Goal: Communication & Community: Answer question/provide support

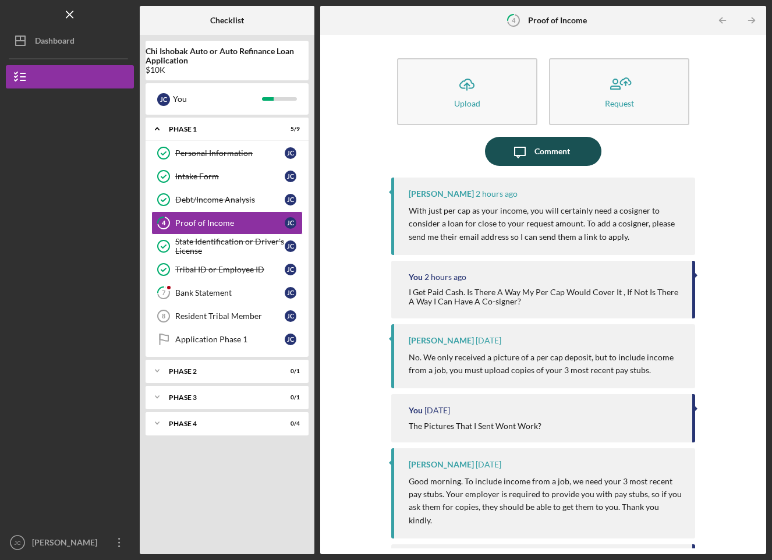
click at [586, 159] on button "Icon/Message Comment" at bounding box center [543, 151] width 116 height 29
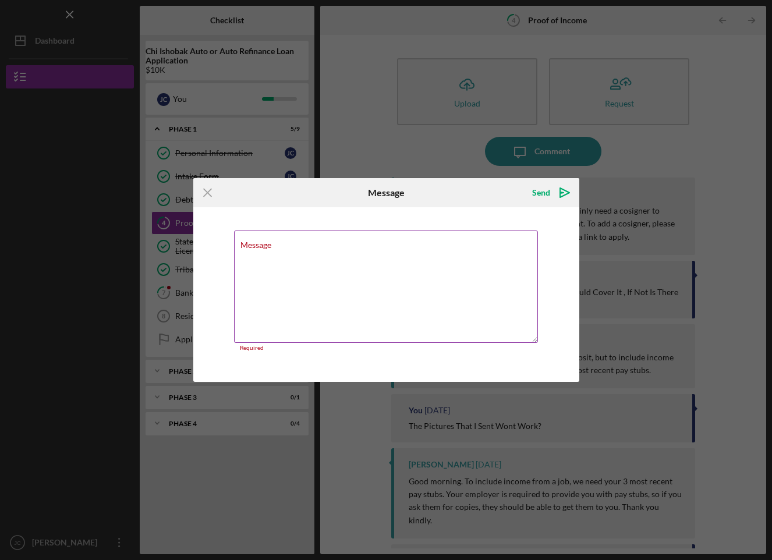
click at [415, 240] on div "Message Required" at bounding box center [386, 291] width 304 height 121
click at [348, 251] on textarea "Message" at bounding box center [386, 287] width 304 height 112
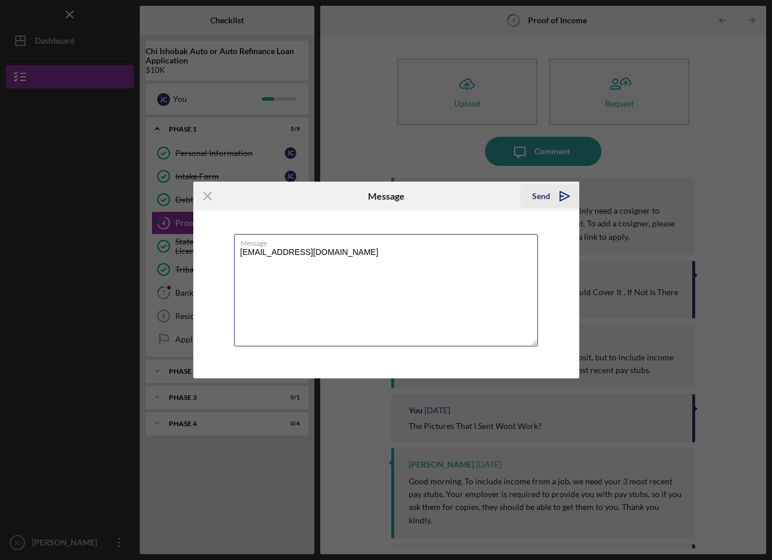
type textarea "[EMAIL_ADDRESS][DOMAIN_NAME]"
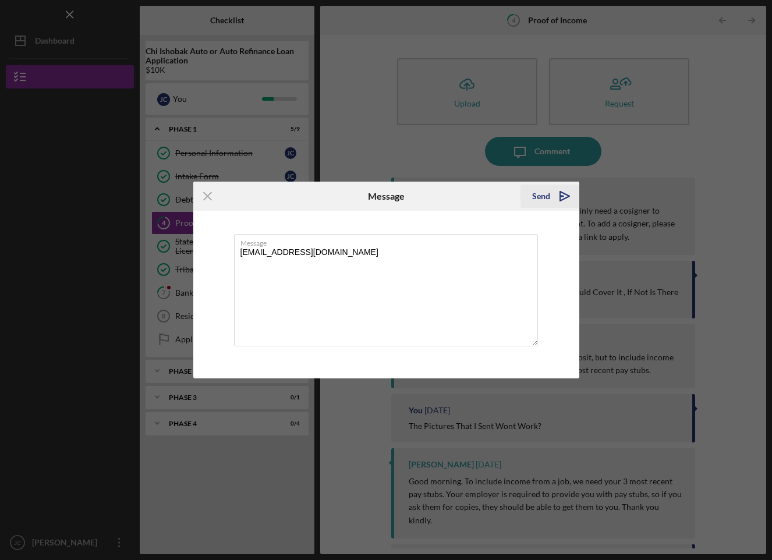
click at [551, 193] on icon "Icon/icon-invite-send" at bounding box center [564, 196] width 29 height 29
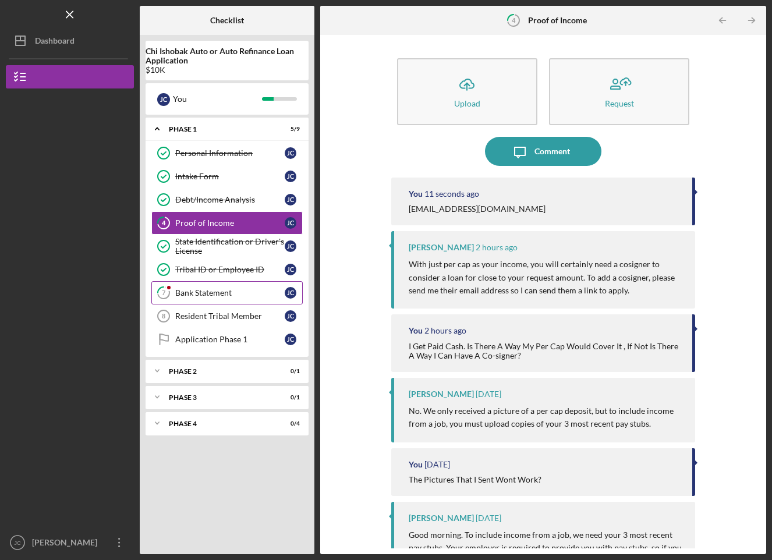
click at [215, 295] on div "Bank Statement" at bounding box center [229, 292] width 109 height 9
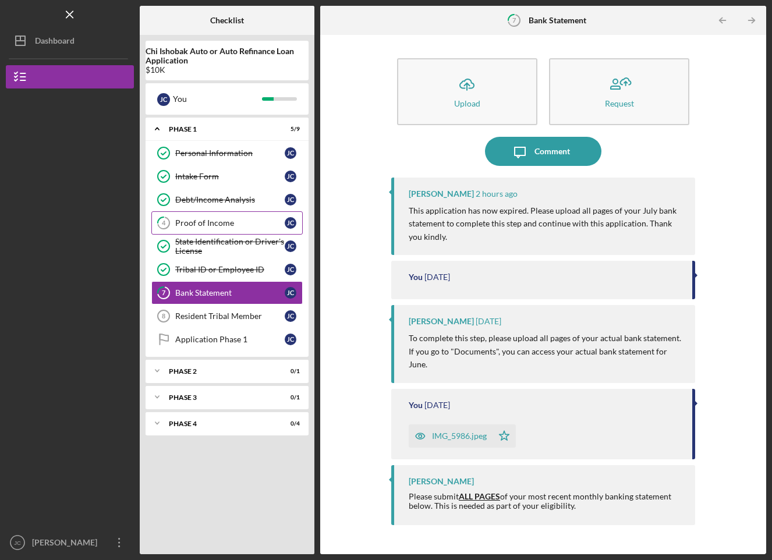
click at [235, 212] on link "4 Proof of Income [PERSON_NAME]" at bounding box center [226, 222] width 151 height 23
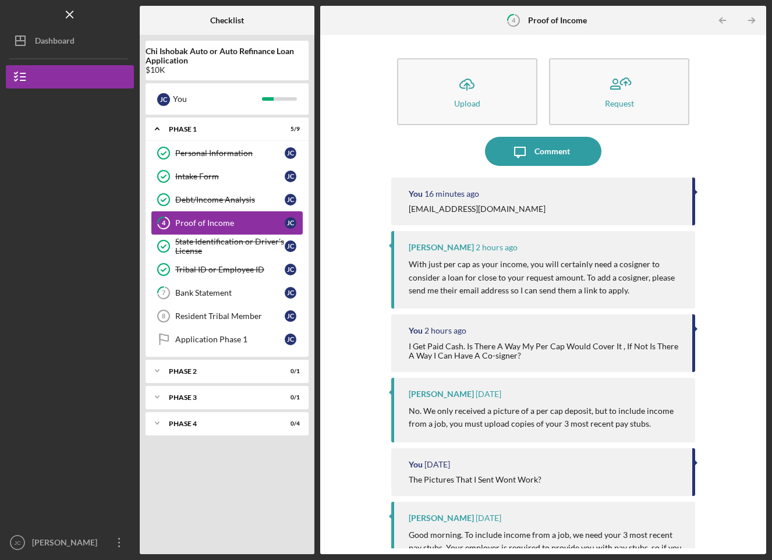
click at [221, 217] on link "4 Proof of Income [PERSON_NAME]" at bounding box center [226, 222] width 151 height 23
